Goal: Communication & Community: Share content

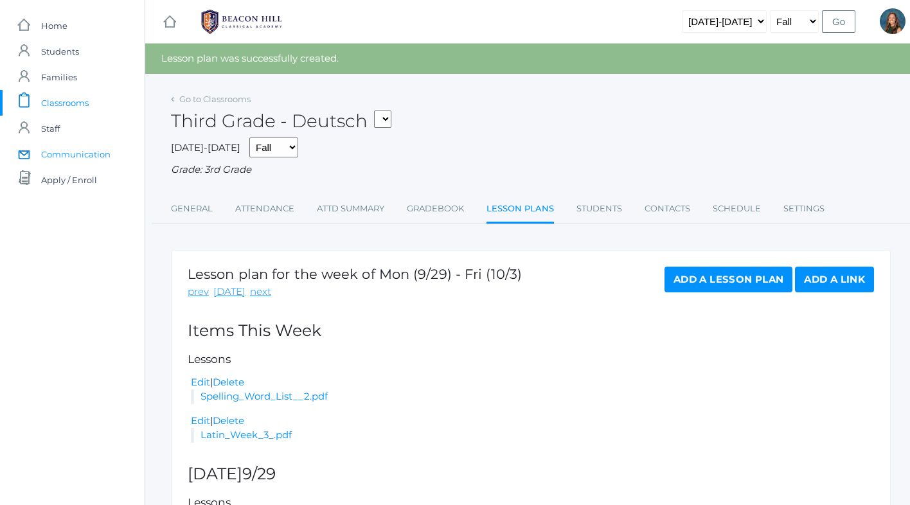
click at [80, 147] on span "Communication" at bounding box center [75, 154] width 69 height 26
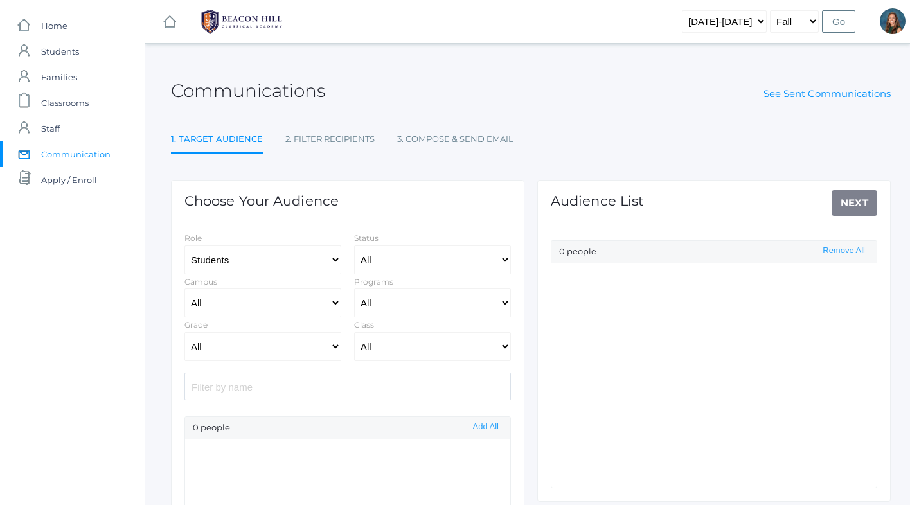
select select "Enrolled"
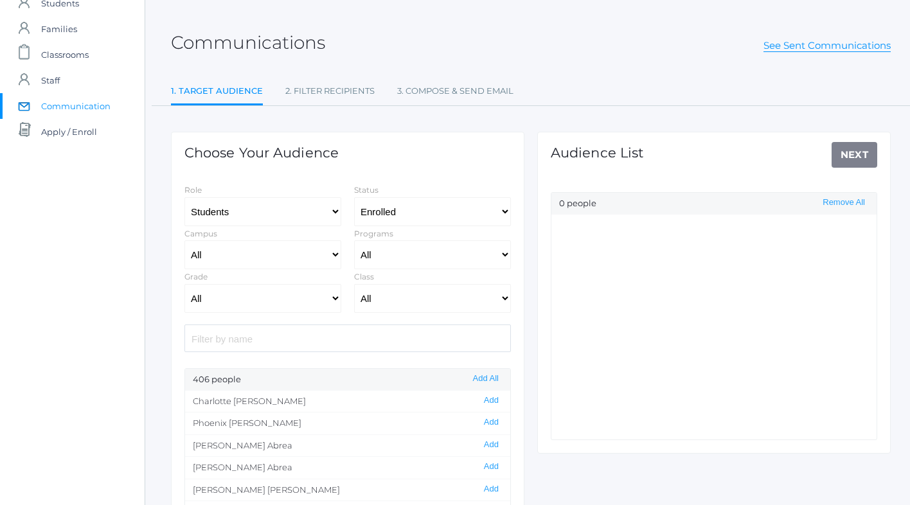
scroll to position [57, 0]
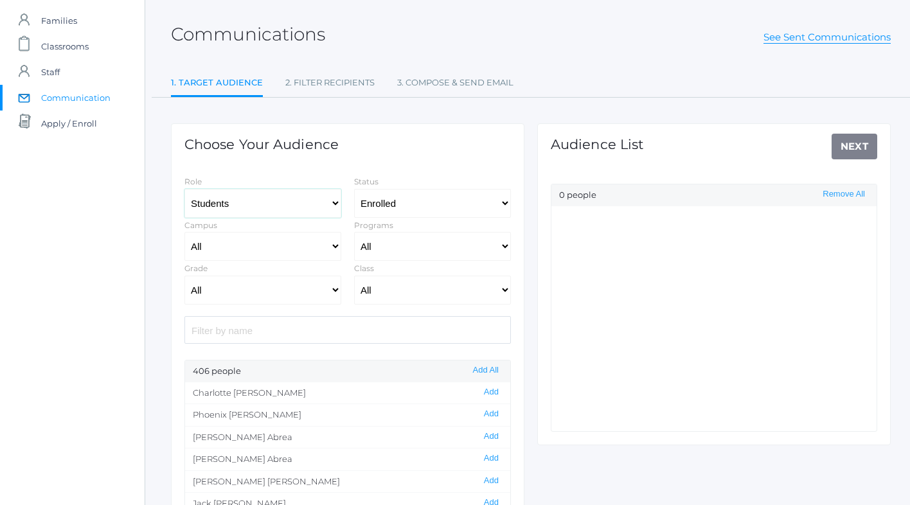
click at [240, 200] on select "Students Staff" at bounding box center [262, 203] width 157 height 29
select select "1"
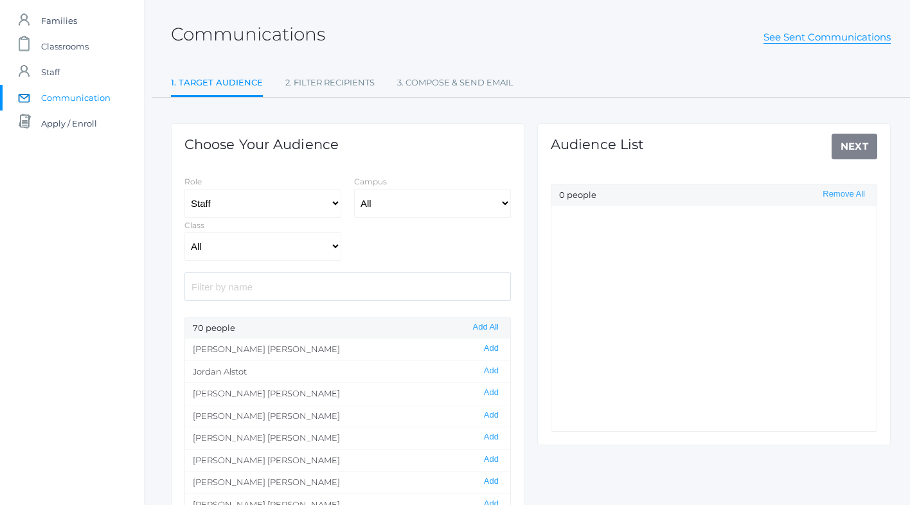
click at [206, 289] on input "search" at bounding box center [347, 287] width 327 height 28
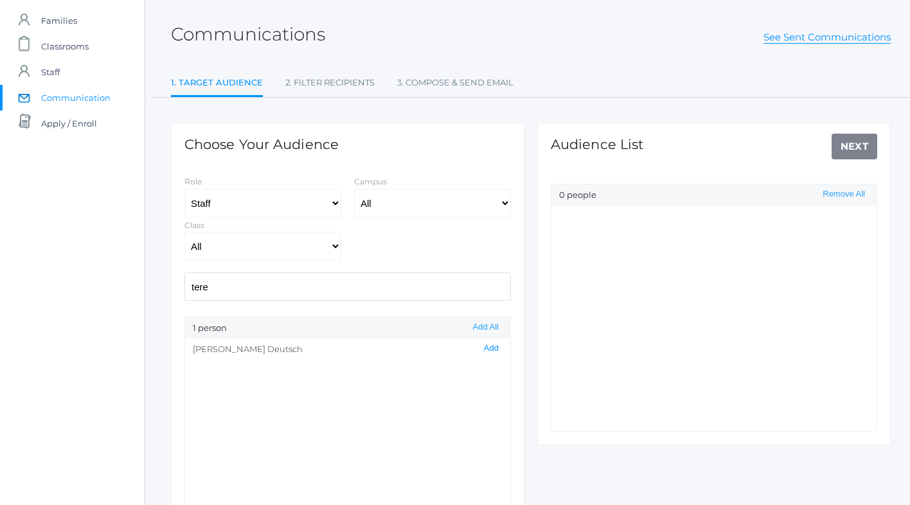
click at [495, 353] on button "Add" at bounding box center [491, 348] width 22 height 11
click at [229, 292] on input "tere" at bounding box center [347, 287] width 327 height 28
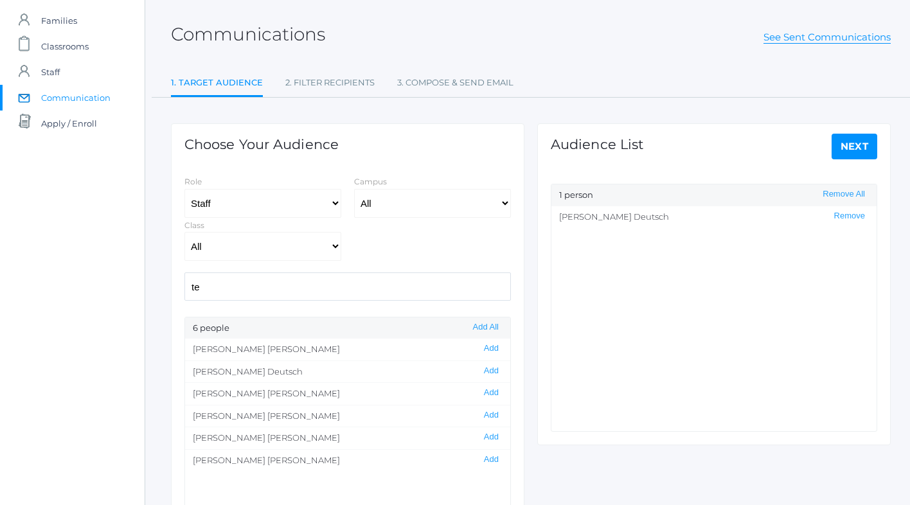
type input "t"
click at [227, 199] on select "Students Staff" at bounding box center [262, 203] width 157 height 29
select select "3"
select select "Enrolled"
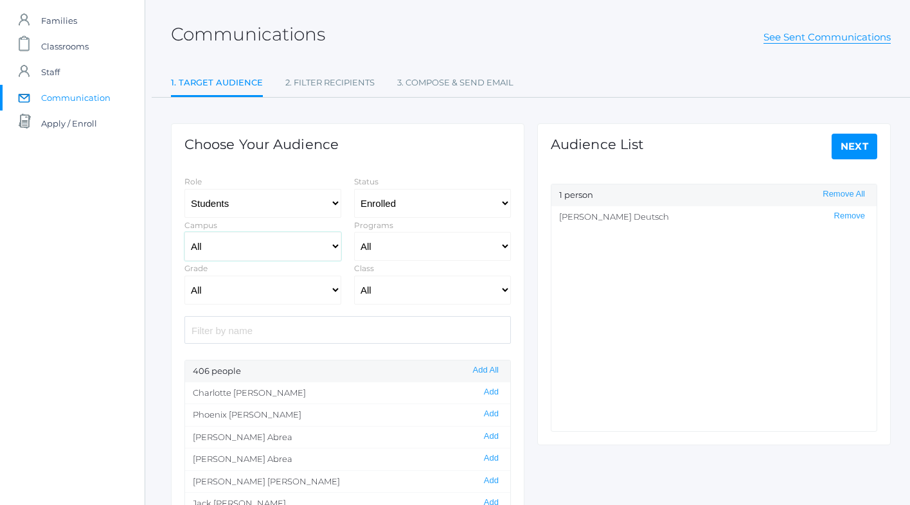
click at [242, 246] on select "All [GEOGRAPHIC_DATA]" at bounding box center [262, 246] width 157 height 29
click at [238, 289] on select "All Grammar - Kindergarten - 1st Grade - 2nd Grade - 3rd Grade - 4th Grade - 5t…" at bounding box center [262, 290] width 157 height 29
select select "3"
click at [402, 290] on select "All 01LA - First Grade [PERSON_NAME] 01LA - First Grade [PERSON_NAME] 02LA - Se…" at bounding box center [432, 290] width 157 height 29
select select "2078"
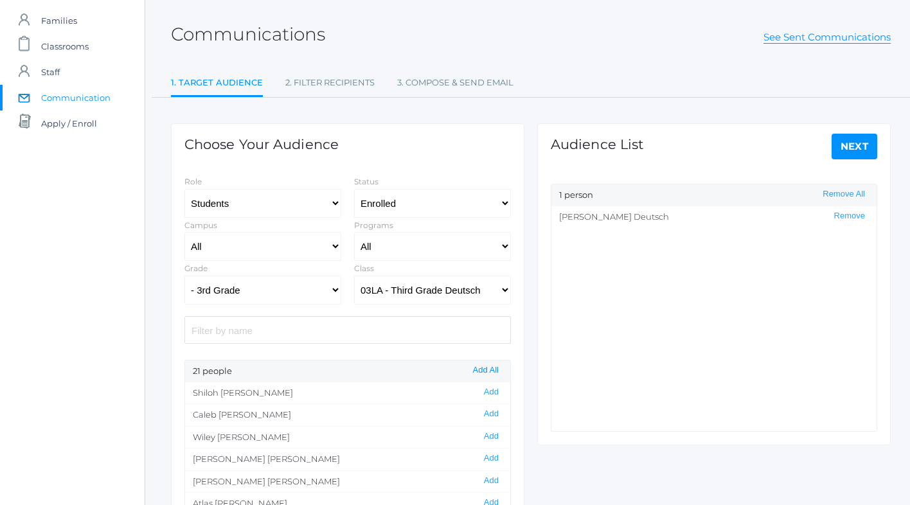
click at [486, 370] on button "Add All" at bounding box center [485, 370] width 33 height 11
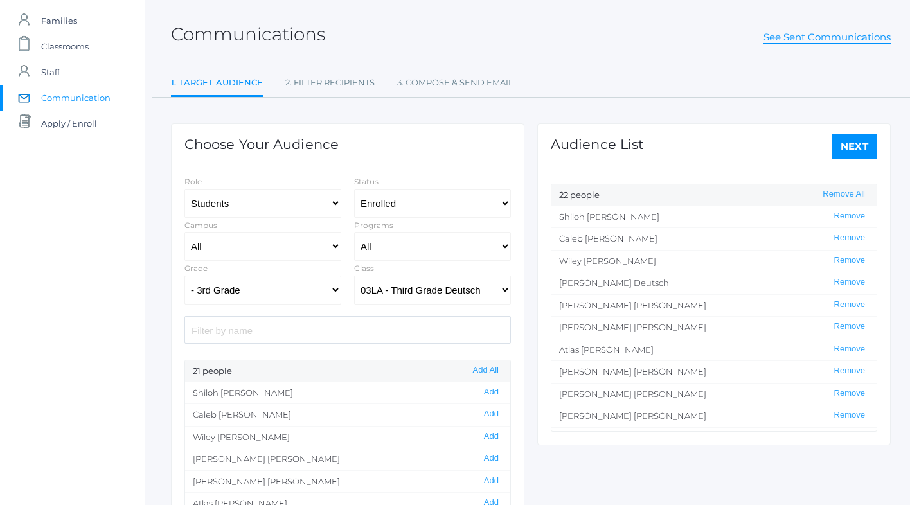
click at [861, 134] on link "Next" at bounding box center [855, 147] width 46 height 26
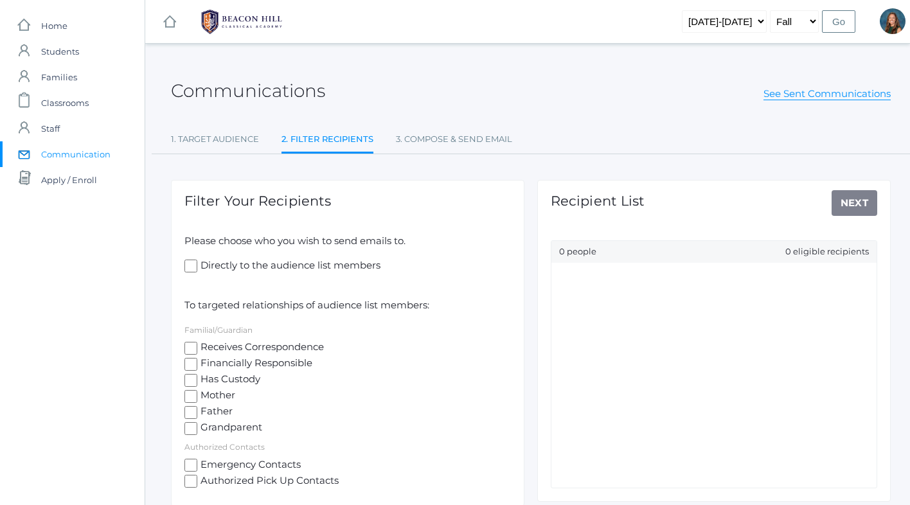
click at [191, 349] on input "Receives Correspondence" at bounding box center [190, 348] width 13 height 13
checkbox input "true"
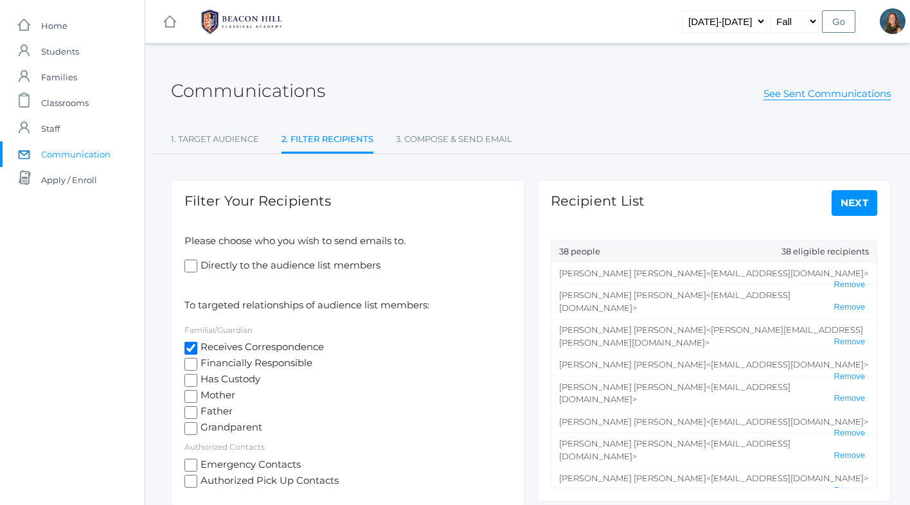
click at [191, 264] on input "Directly to the audience list members" at bounding box center [190, 266] width 13 height 13
checkbox input "true"
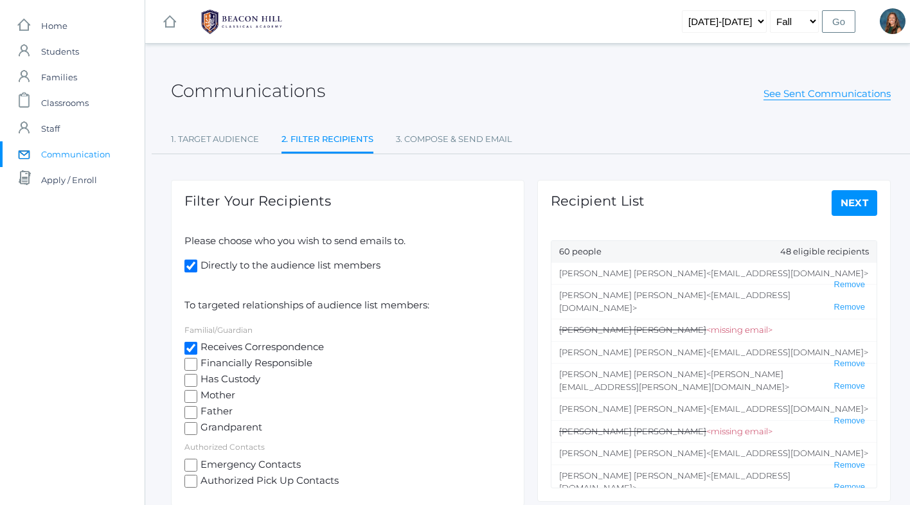
click at [848, 206] on link "Next" at bounding box center [855, 203] width 46 height 26
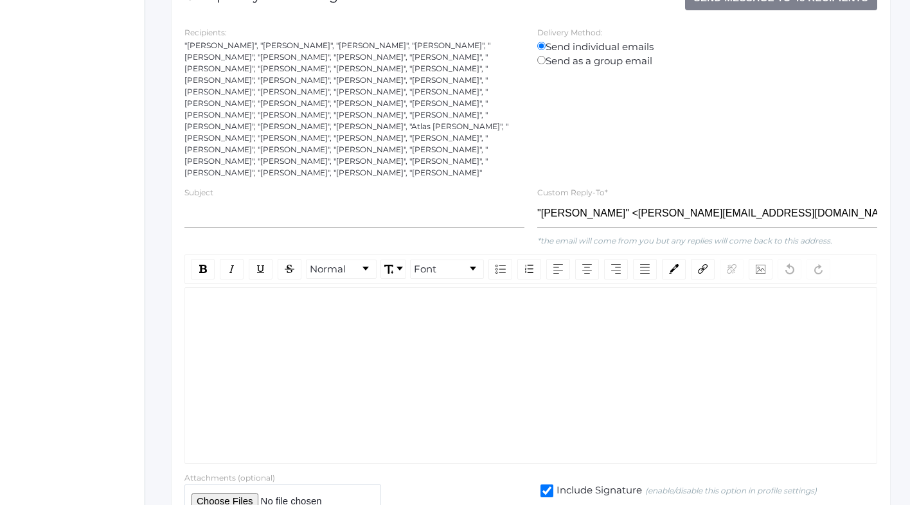
scroll to position [228, 0]
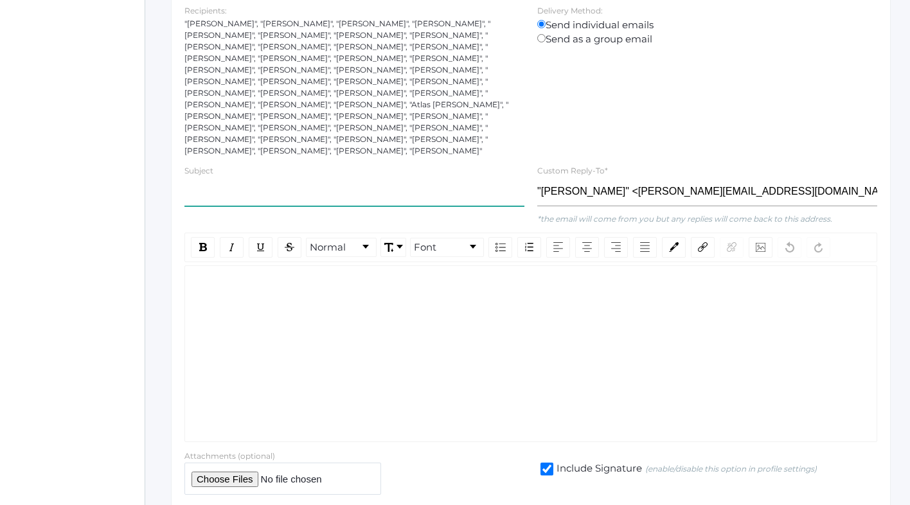
click at [223, 177] on input "text" at bounding box center [354, 191] width 340 height 29
click at [222, 177] on input "[DATE] Grad" at bounding box center [354, 191] width 340 height 29
click at [280, 177] on input "October in 3rd Grad" at bounding box center [354, 191] width 340 height 29
type input "October in 3rd Grade"
click at [235, 274] on div "rdw-wrapper" at bounding box center [530, 353] width 693 height 177
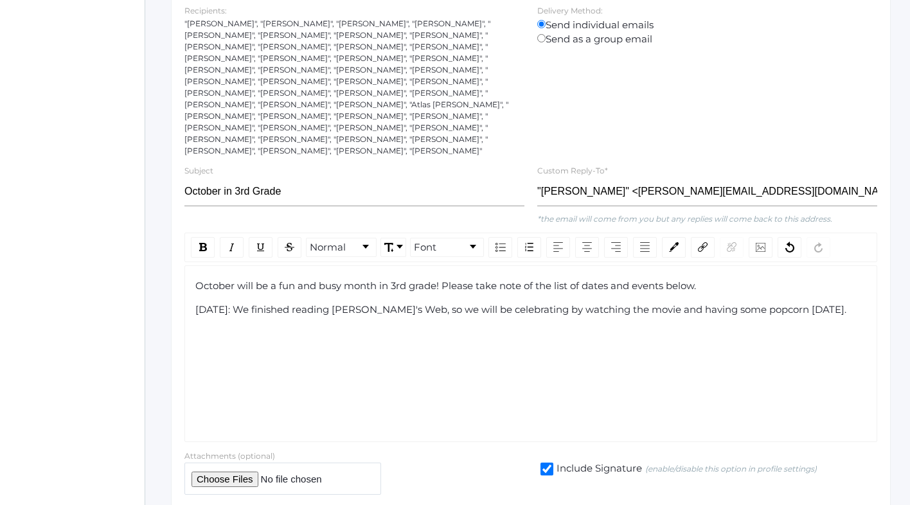
click at [253, 303] on span "[DATE]: We finished reading [PERSON_NAME]'s Web, so we will be celebrating by w…" at bounding box center [520, 309] width 651 height 12
click at [237, 305] on div "[DATE], [DATE]: We finished reading [PERSON_NAME]'s Web, so we will be celebrat…" at bounding box center [531, 317] width 672 height 29
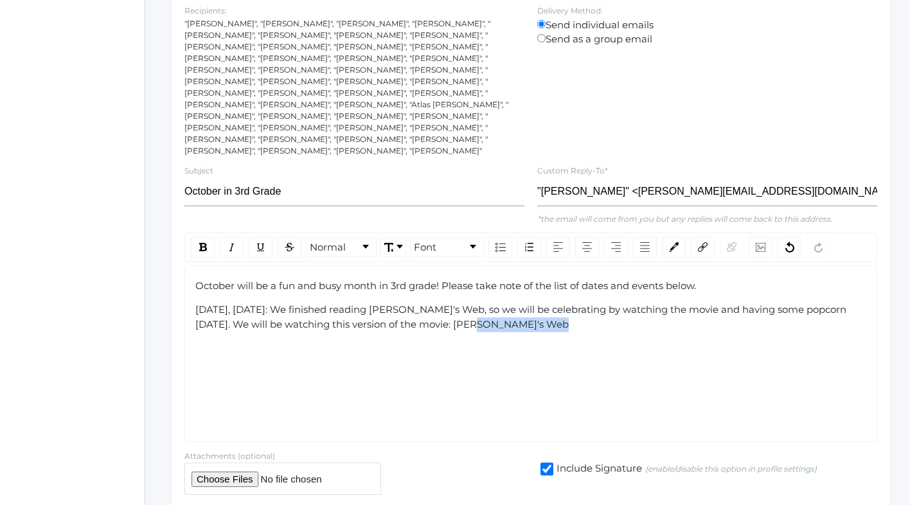
drag, startPoint x: 451, startPoint y: 301, endPoint x: 526, endPoint y: 303, distance: 74.6
click at [526, 303] on span "[DATE], [DATE]: We finished reading [PERSON_NAME]'s Web, so we will be celebrat…" at bounding box center [522, 316] width 654 height 27
click at [705, 242] on img "rdw-link-control" at bounding box center [703, 247] width 10 height 10
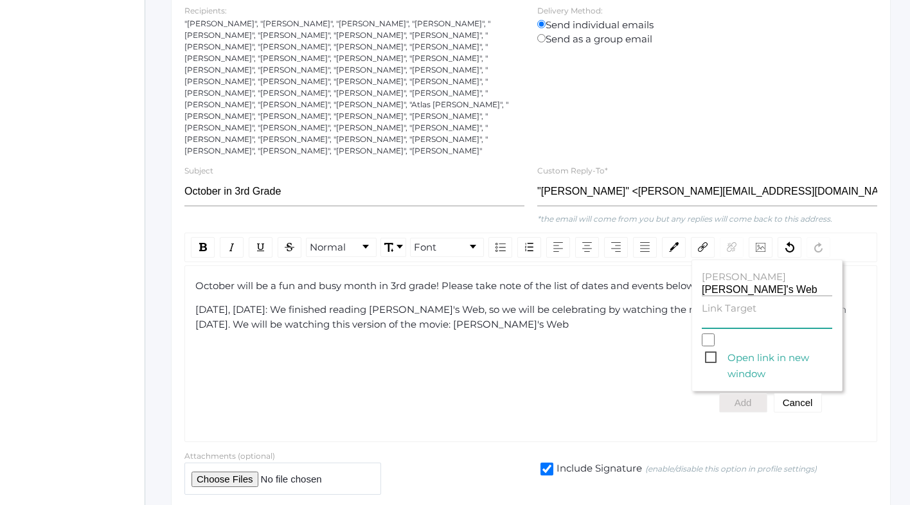
paste input "[URL][DOMAIN_NAME]"
type input "[URL][DOMAIN_NAME]"
click at [742, 393] on button "Add" at bounding box center [743, 402] width 48 height 19
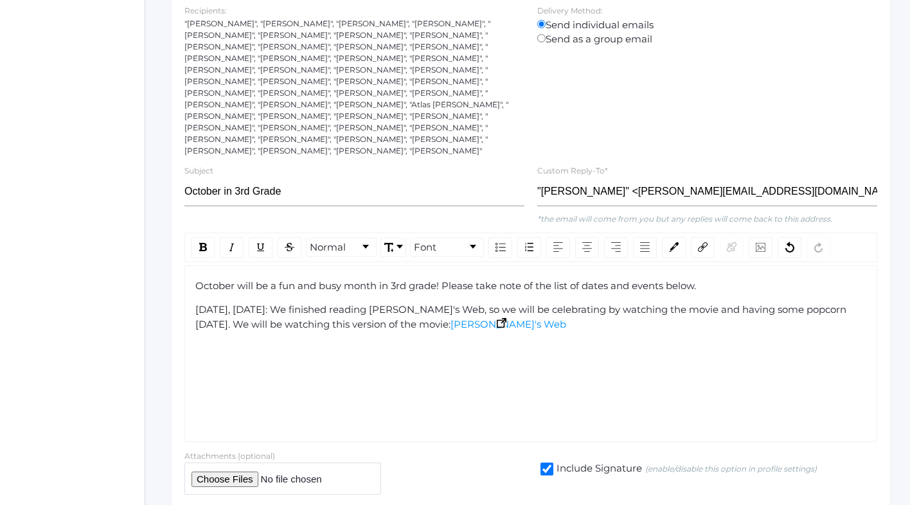
click at [497, 318] on img "rdw-editor" at bounding box center [502, 323] width 10 height 10
click at [555, 305] on div "[DATE], [DATE]: We finished reading [PERSON_NAME]'s Web, so we will be celebrat…" at bounding box center [531, 317] width 672 height 29
drag, startPoint x: 195, startPoint y: 285, endPoint x: 287, endPoint y: 287, distance: 91.9
click at [287, 303] on span "[DATE], [DATE]: We finished reading [PERSON_NAME]'s Web, so we will be celebrat…" at bounding box center [522, 316] width 654 height 27
click at [202, 243] on img "rdw-inline-control" at bounding box center [203, 247] width 8 height 8
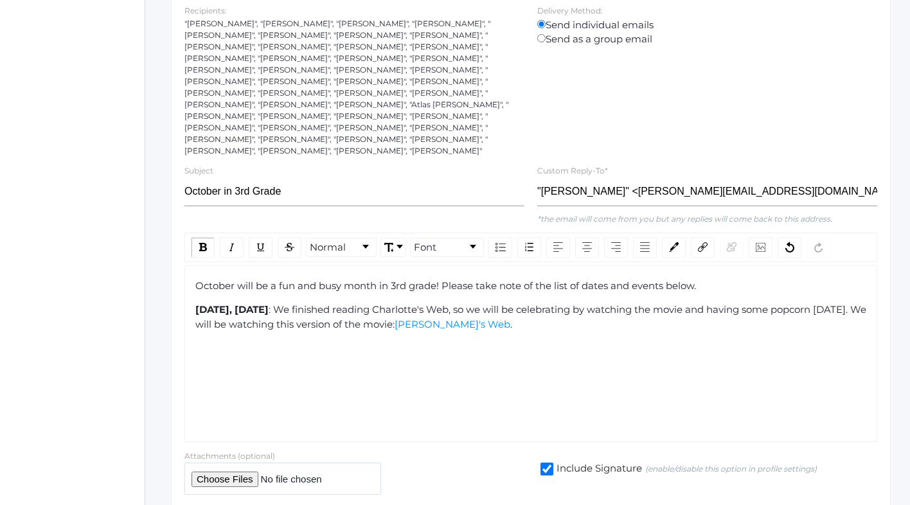
click at [556, 304] on div "[DATE], [DATE] : We finished reading [PERSON_NAME]'s Web, so we will be celebra…" at bounding box center [531, 317] width 672 height 29
drag, startPoint x: 197, startPoint y: 325, endPoint x: 282, endPoint y: 325, distance: 84.8
click at [282, 341] on div "[DATE], [DATE]" at bounding box center [531, 348] width 672 height 15
click at [204, 237] on div "rdw-inline-control" at bounding box center [203, 247] width 24 height 21
click at [289, 341] on div "[DATE], [DATE]" at bounding box center [531, 348] width 672 height 15
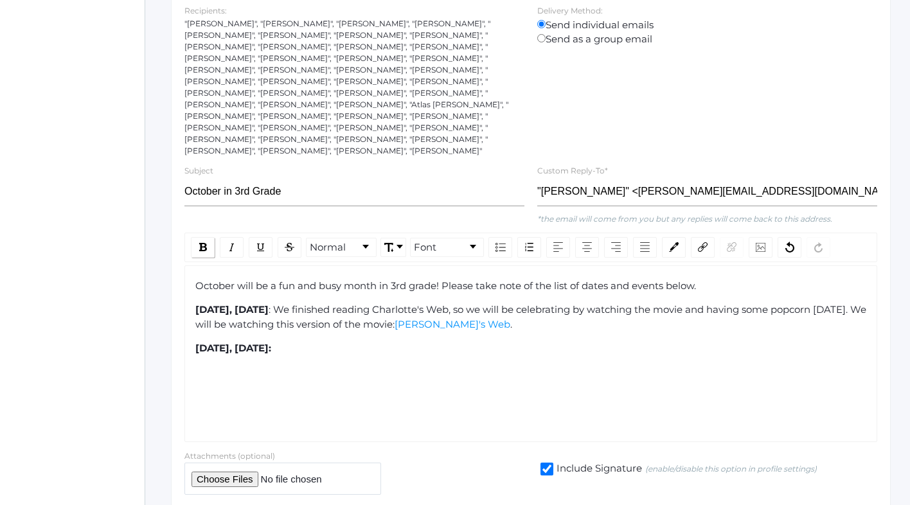
click at [206, 243] on img "rdw-inline-control" at bounding box center [203, 247] width 8 height 8
click at [287, 342] on span "3rd" at bounding box center [278, 348] width 15 height 12
click at [314, 341] on div "[DATE], [DATE]: 3rd" at bounding box center [531, 348] width 672 height 15
click at [232, 242] on img "rdw-inline-control" at bounding box center [232, 247] width 10 height 10
click at [233, 242] on img "rdw-inline-control" at bounding box center [232, 247] width 10 height 10
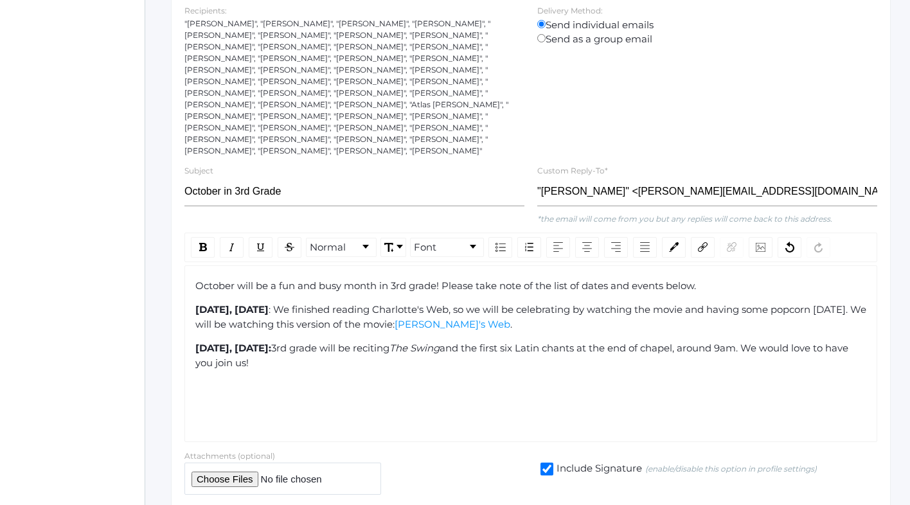
click at [195, 342] on span "[DATE], [DATE]:" at bounding box center [233, 348] width 76 height 12
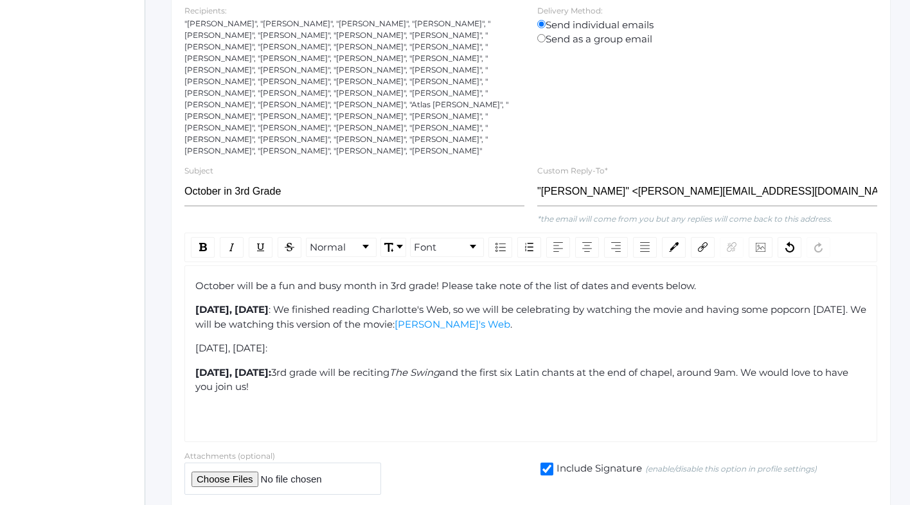
drag, startPoint x: 195, startPoint y: 325, endPoint x: 305, endPoint y: 327, distance: 109.9
click at [267, 342] on span "[DATE], [DATE]:" at bounding box center [231, 348] width 72 height 12
click at [204, 237] on div "rdw-inline-control" at bounding box center [203, 247] width 24 height 21
click at [326, 341] on div "[DATE], [DATE] :" at bounding box center [531, 348] width 672 height 15
click at [317, 342] on span ": Painted Pony" at bounding box center [303, 348] width 69 height 12
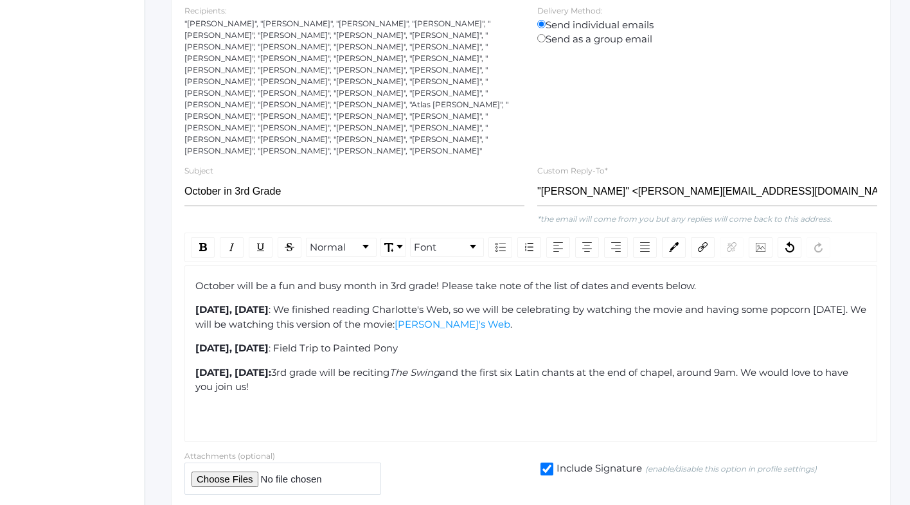
click at [451, 341] on div "[DATE], [DATE] : Field Trip to Painted Pony" at bounding box center [531, 348] width 672 height 15
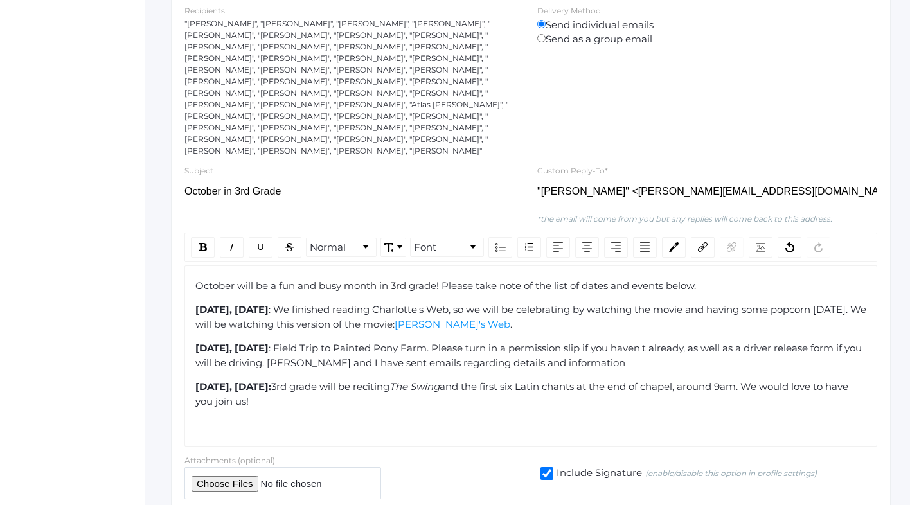
click at [549, 342] on span ": Field Trip to Painted Pony Farm. Please turn in a permission slip if you have…" at bounding box center [529, 355] width 669 height 27
click at [678, 341] on div "[DATE], [DATE] : Field Trip to Painted Pony Farm. Please turn in a permission s…" at bounding box center [531, 355] width 672 height 29
click at [289, 380] on div "[DATE], [DATE]: 3rd grade will be reciting The Swing and the first six Latin ch…" at bounding box center [531, 394] width 672 height 29
